Goal: Information Seeking & Learning: Learn about a topic

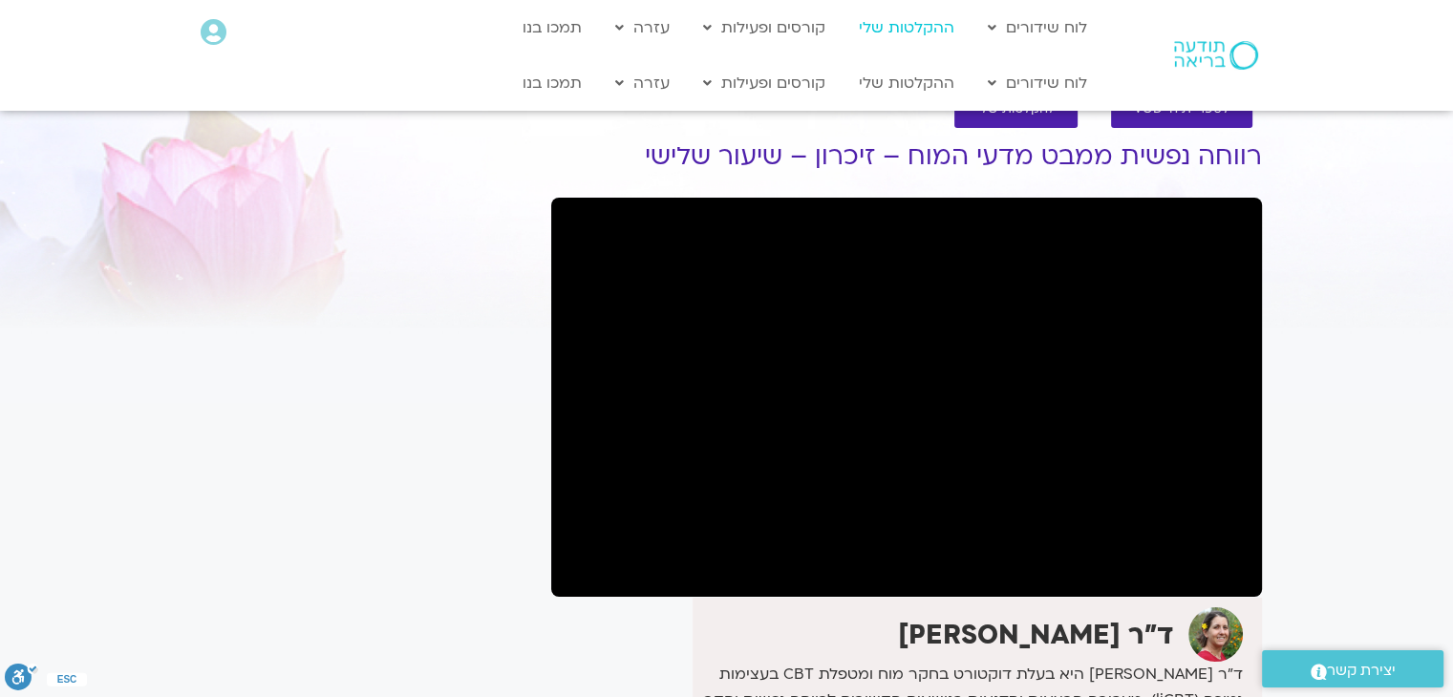
click at [886, 26] on link "ההקלטות שלי" at bounding box center [906, 28] width 115 height 36
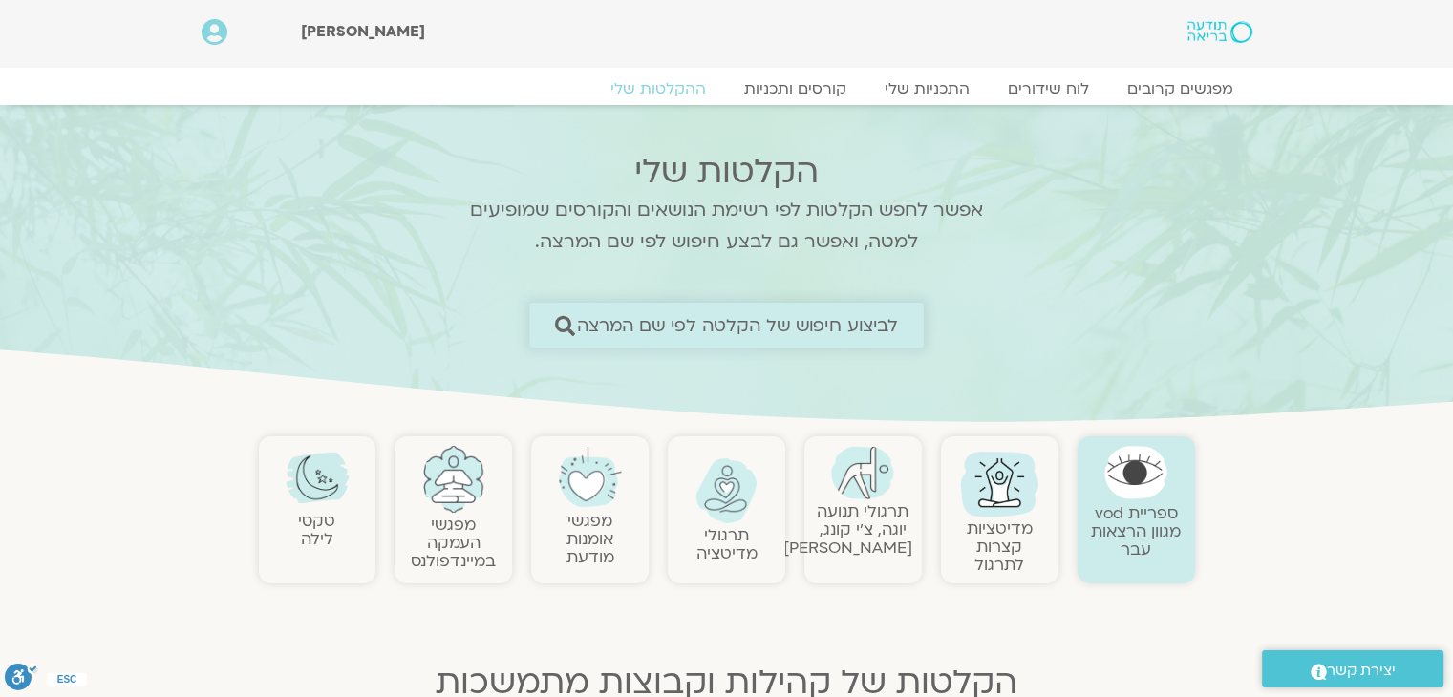
click at [802, 335] on span "לביצוע חיפוש של הקלטה לפי שם המרצה" at bounding box center [738, 325] width 322 height 20
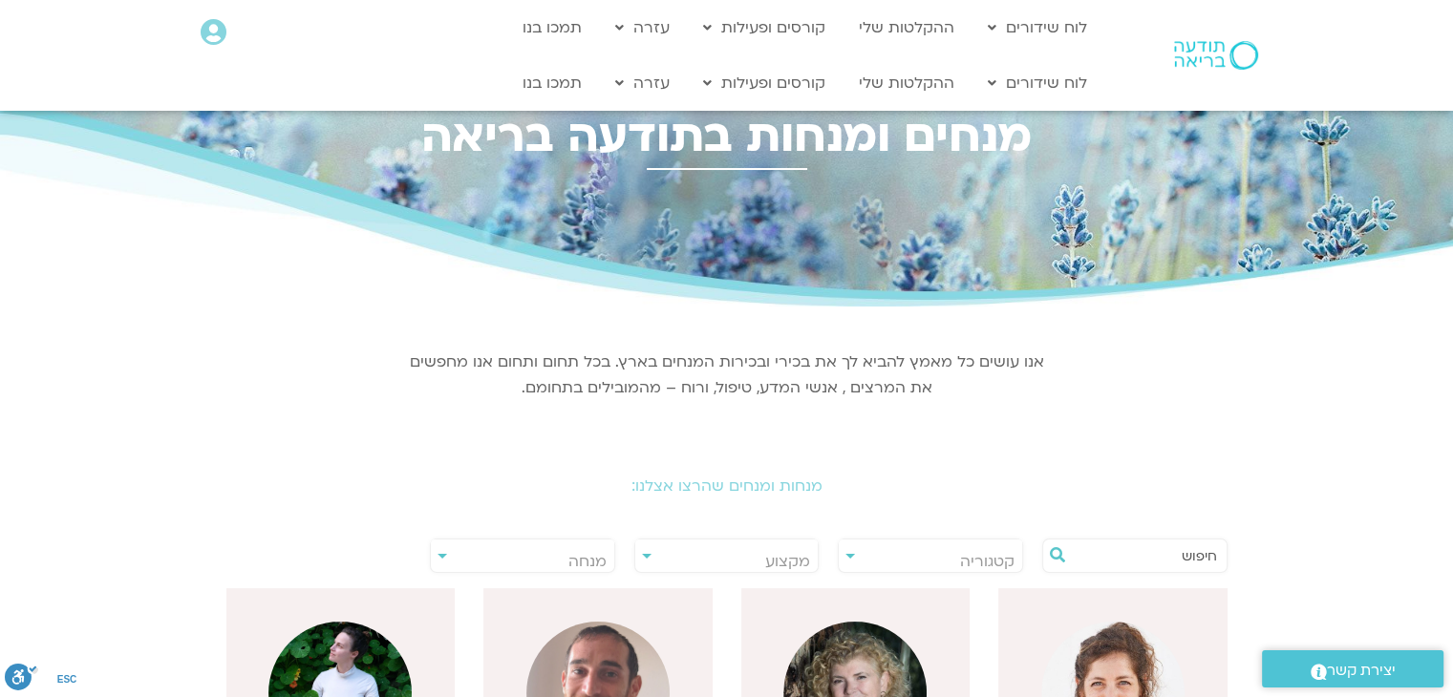
click at [577, 556] on span "מנחה" at bounding box center [587, 561] width 38 height 21
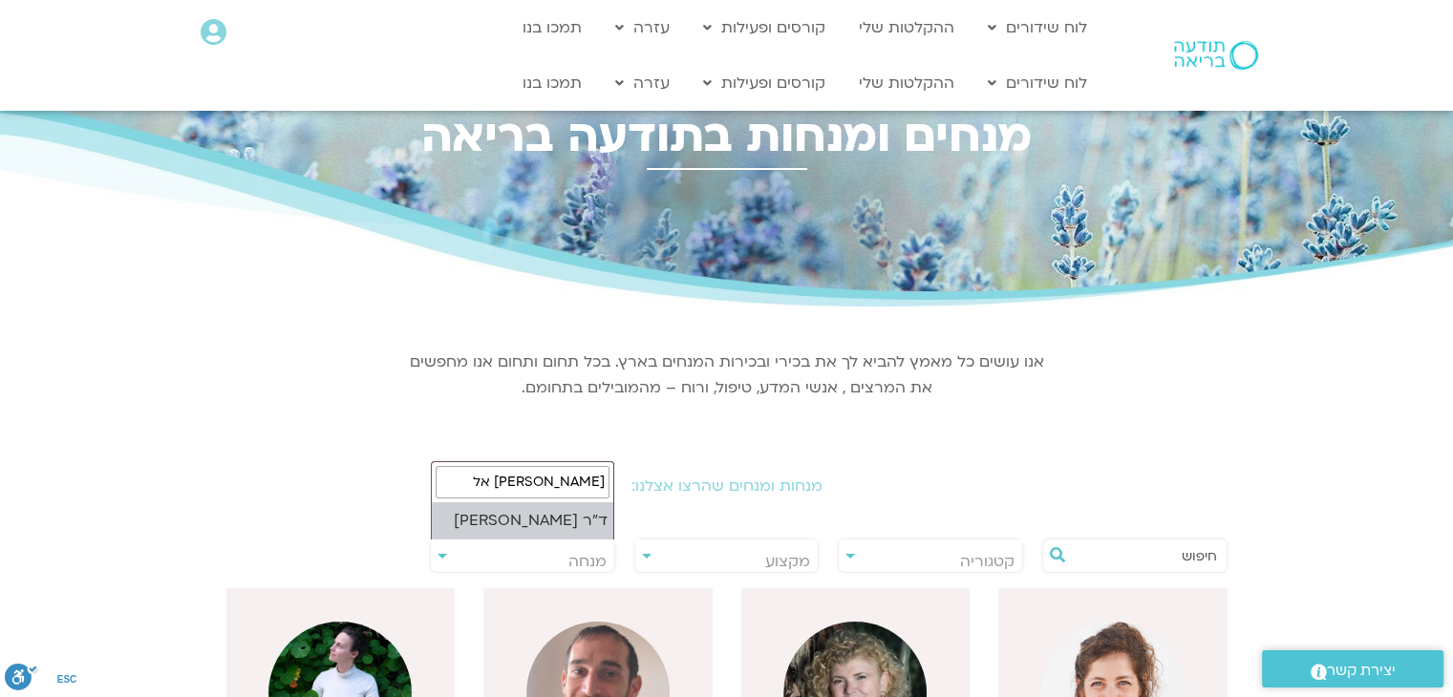
type input "נועה אל"
select select "****"
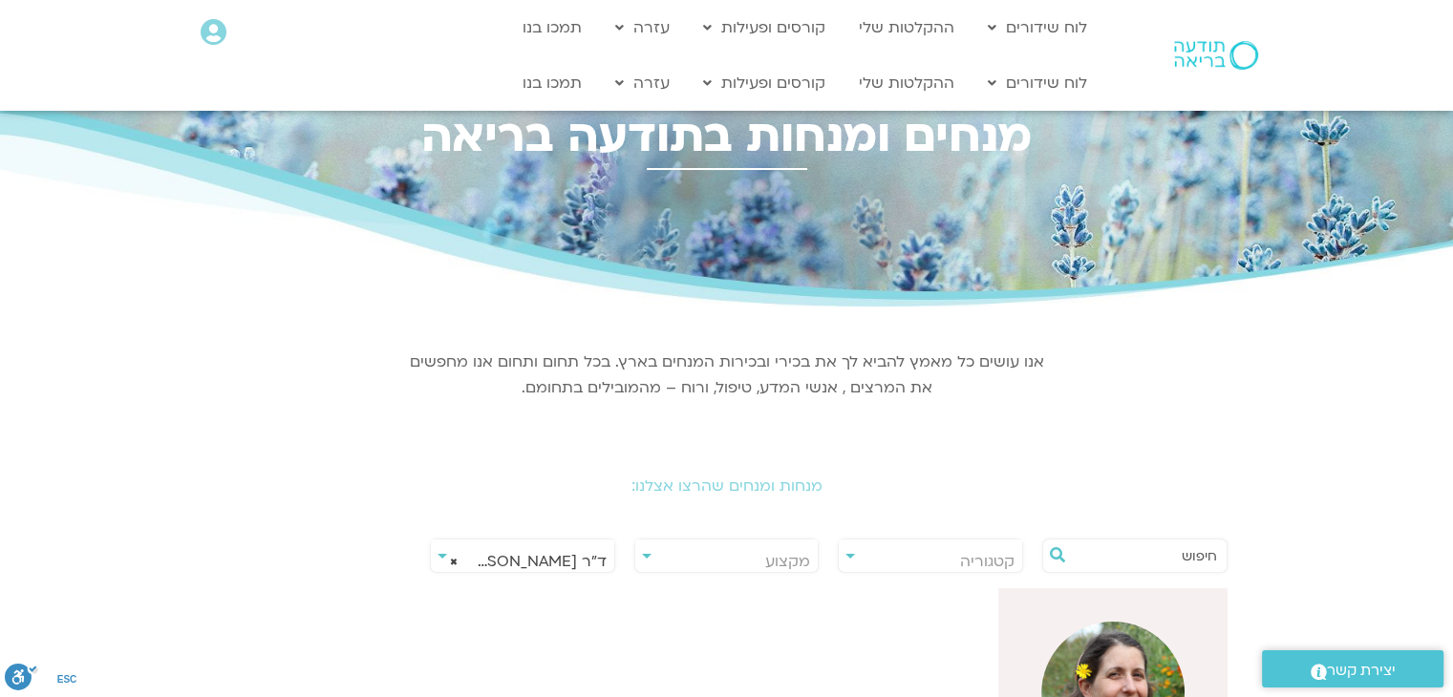
click at [1095, 651] on img at bounding box center [1112, 693] width 143 height 143
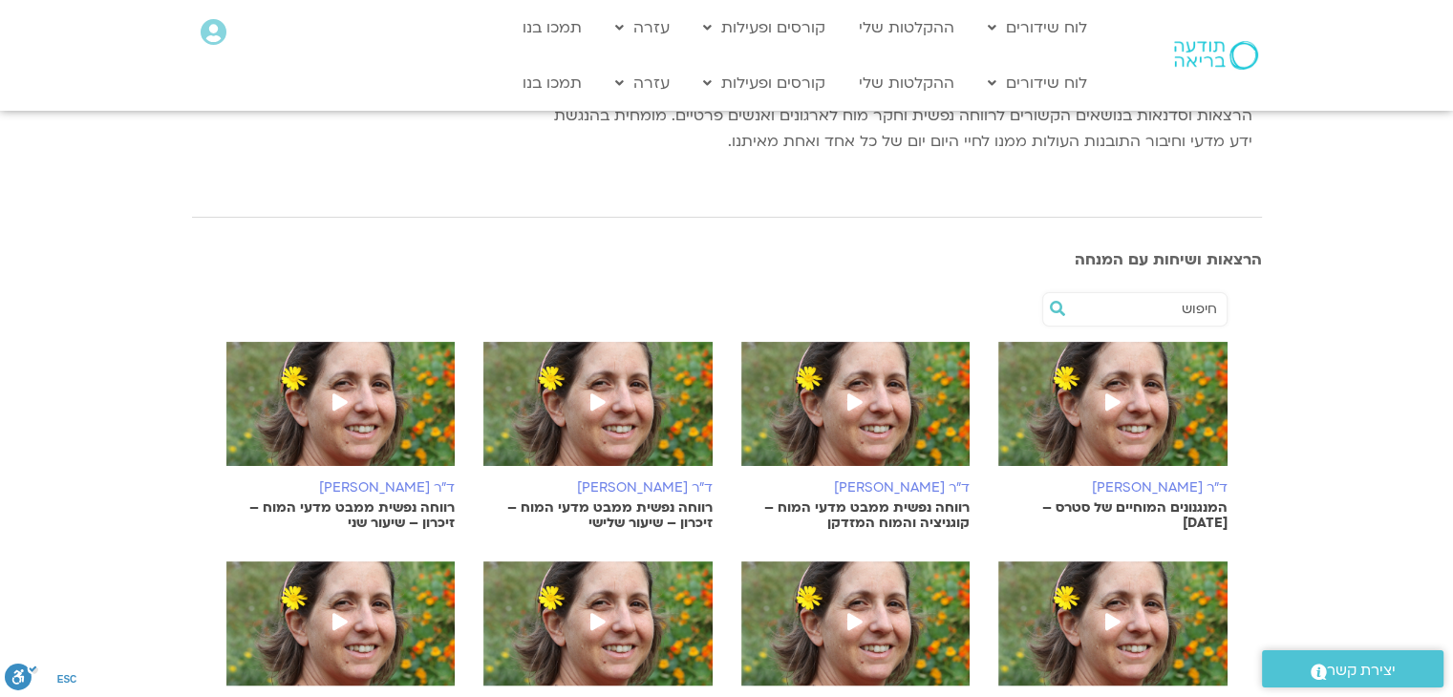
scroll to position [325, 0]
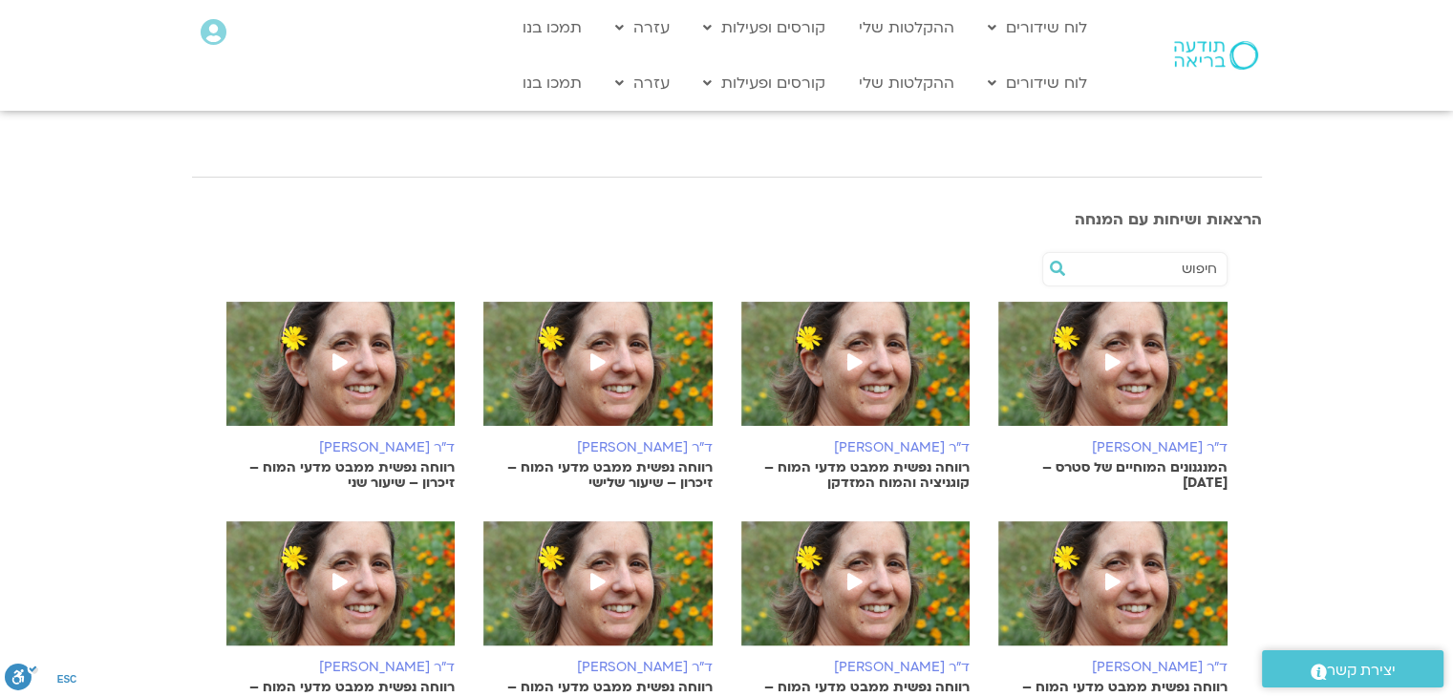
click at [810, 375] on img at bounding box center [855, 373] width 229 height 143
